Goal: Information Seeking & Learning: Learn about a topic

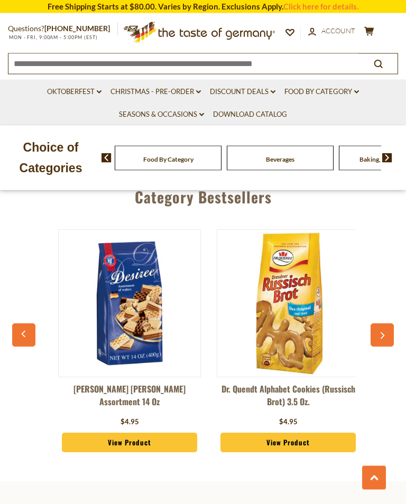
scroll to position [3172, 0]
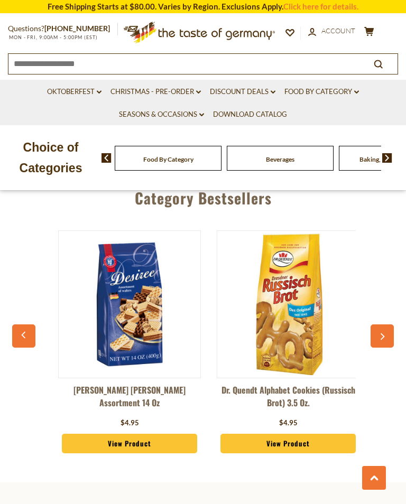
click at [129, 300] on img at bounding box center [130, 305] width 142 height 142
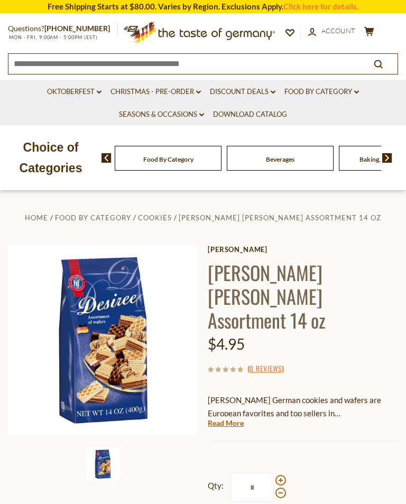
click at [229, 418] on link "Read More" at bounding box center [226, 423] width 36 height 11
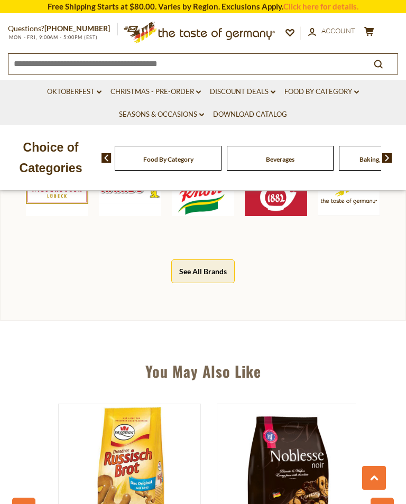
scroll to position [539, 0]
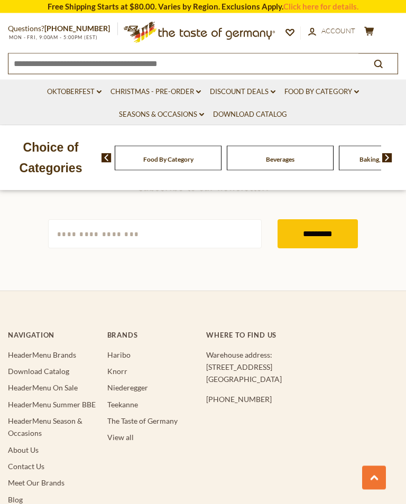
scroll to position [654, 0]
click at [24, 446] on link "About Us" at bounding box center [23, 450] width 31 height 9
